Goal: Task Accomplishment & Management: Use online tool/utility

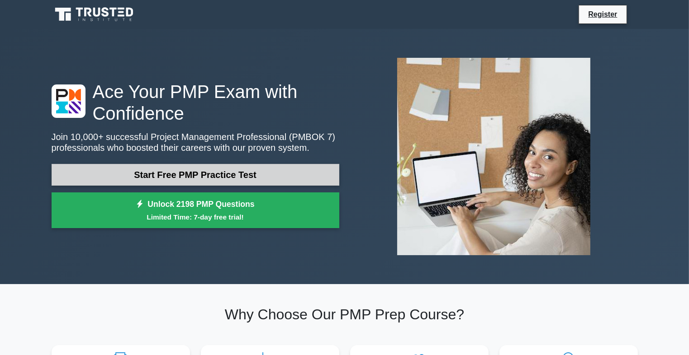
click at [227, 180] on link "Start Free PMP Practice Test" at bounding box center [196, 175] width 288 height 22
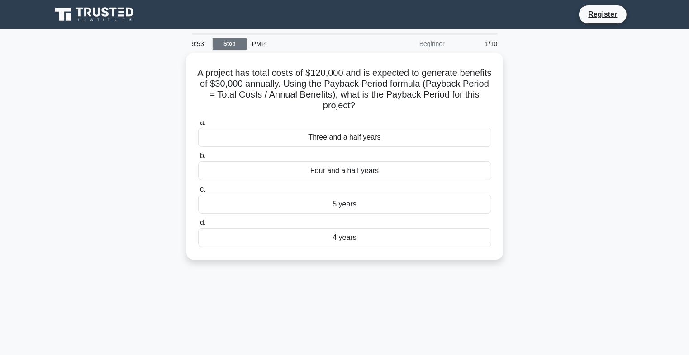
click at [229, 47] on link "Stop" at bounding box center [230, 43] width 34 height 11
